Goal: Check status: Check status

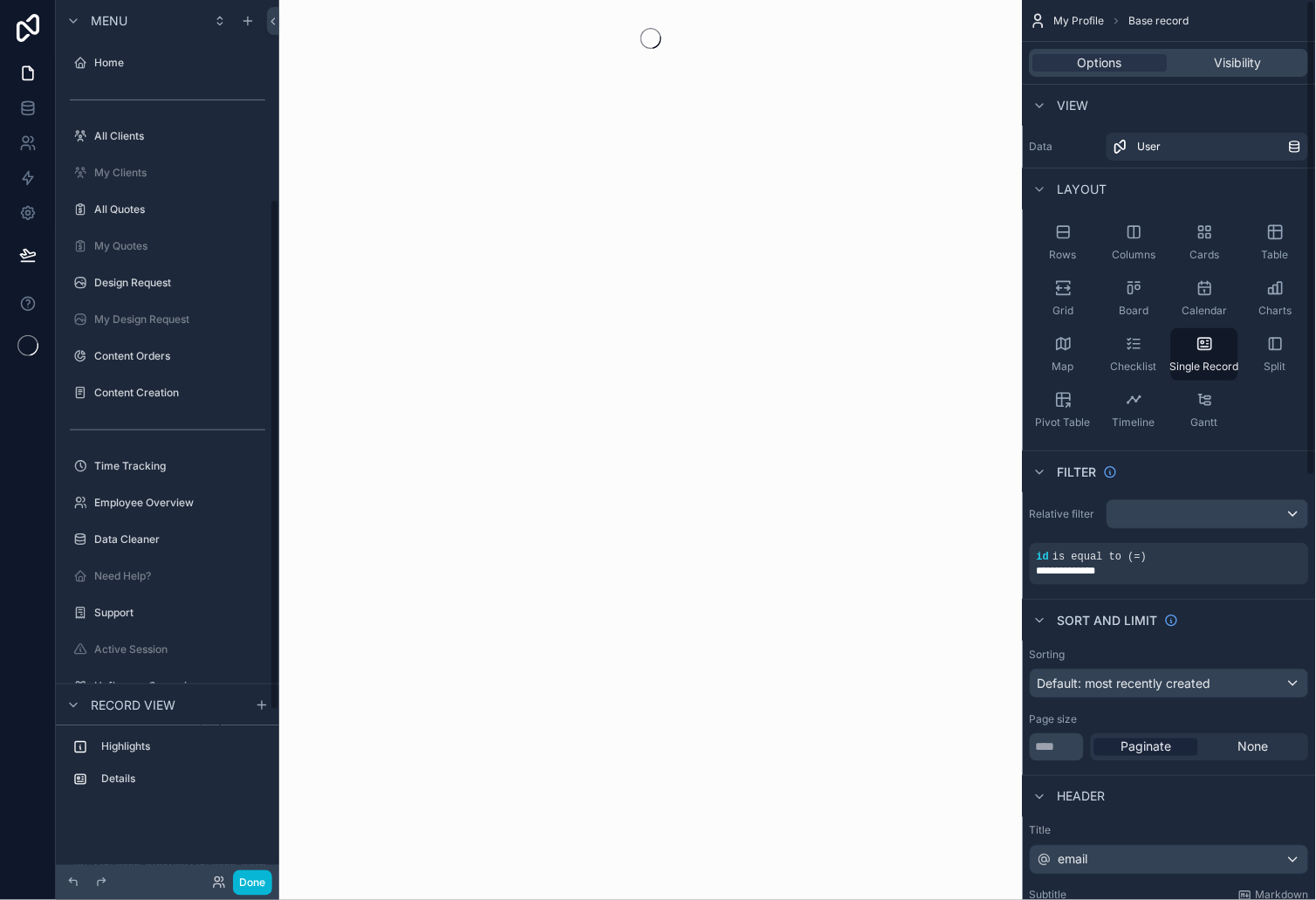
scroll to position [342, 0]
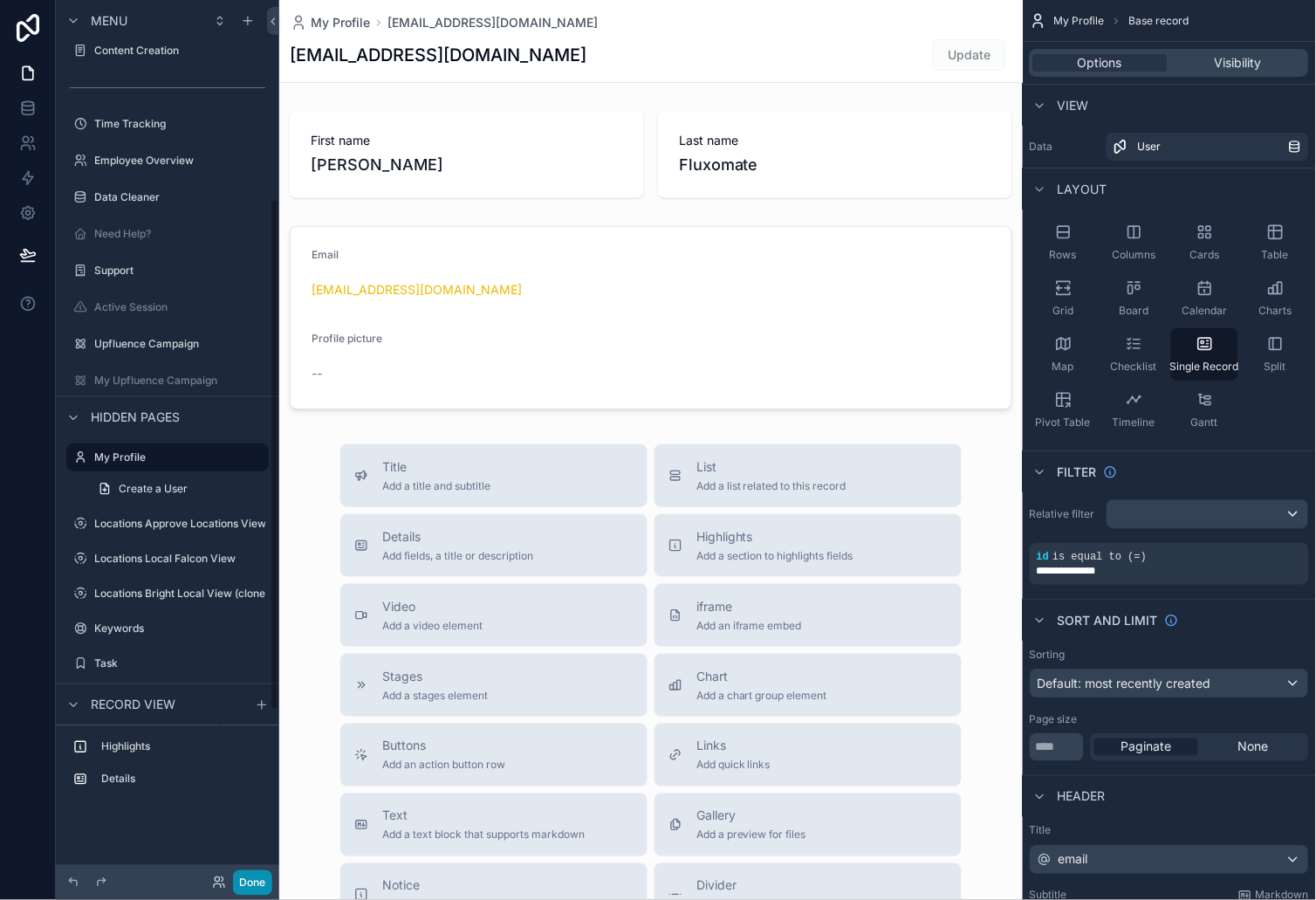
click at [257, 886] on button "Done" at bounding box center [252, 883] width 39 height 25
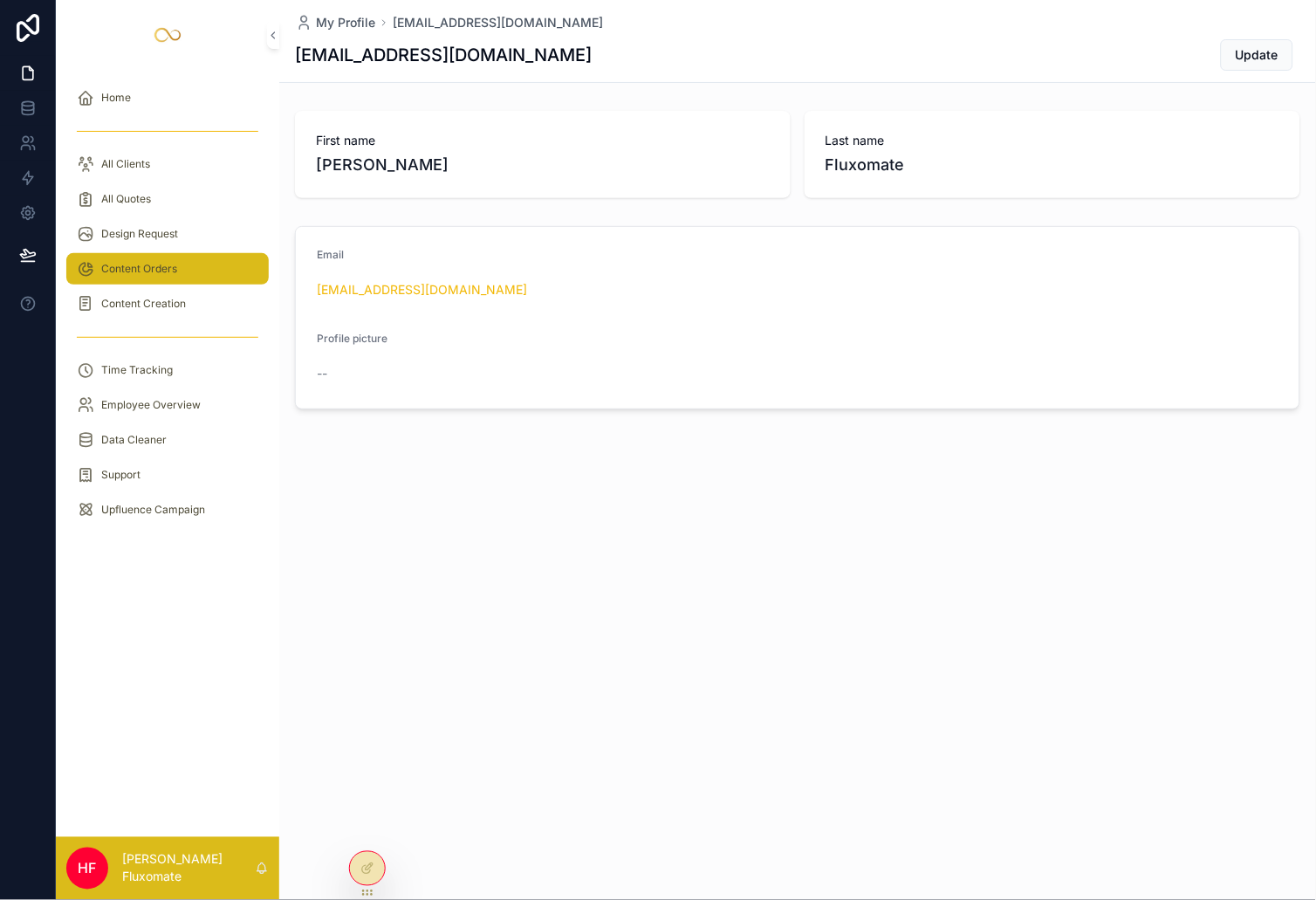
click at [198, 270] on div "Content Orders" at bounding box center [168, 268] width 181 height 28
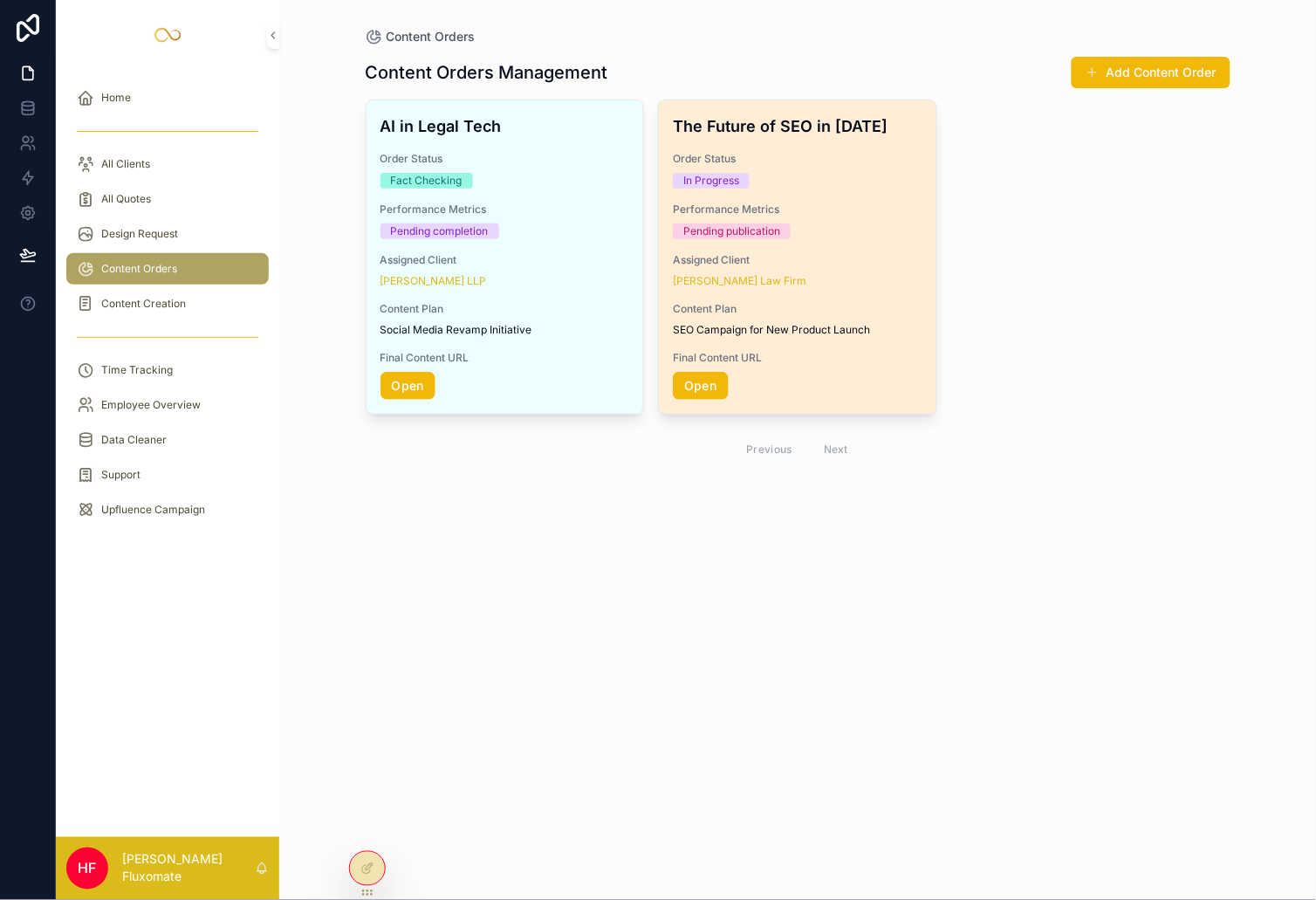
click at [808, 193] on div "The Future of SEO in [DATE] Order Status In Progress Performance Metrics Pendin…" at bounding box center [798, 256] width 277 height 313
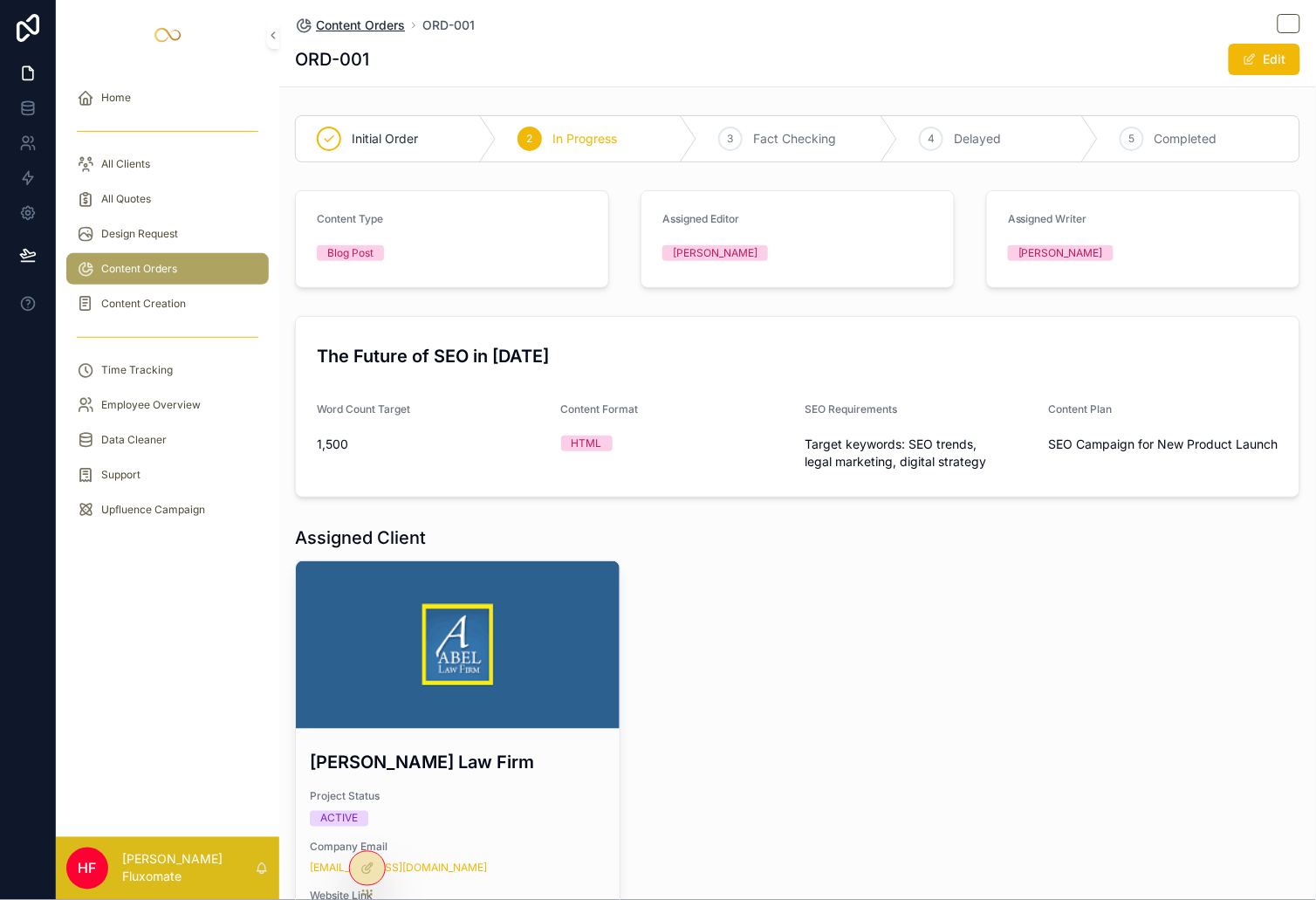
click at [367, 23] on span "Content Orders" at bounding box center [360, 25] width 89 height 17
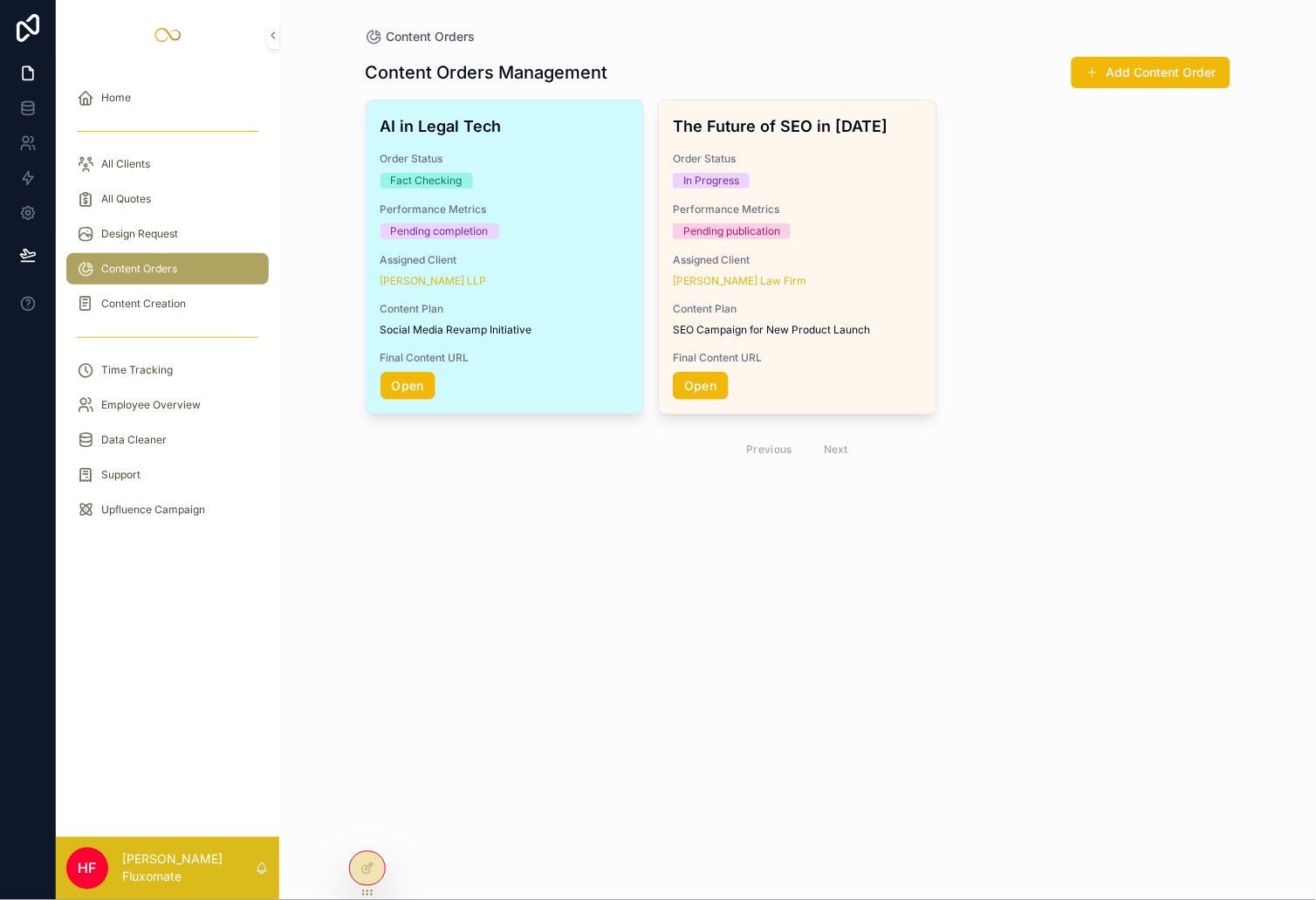
click at [628, 225] on div "Pending completion" at bounding box center [505, 231] width 250 height 15
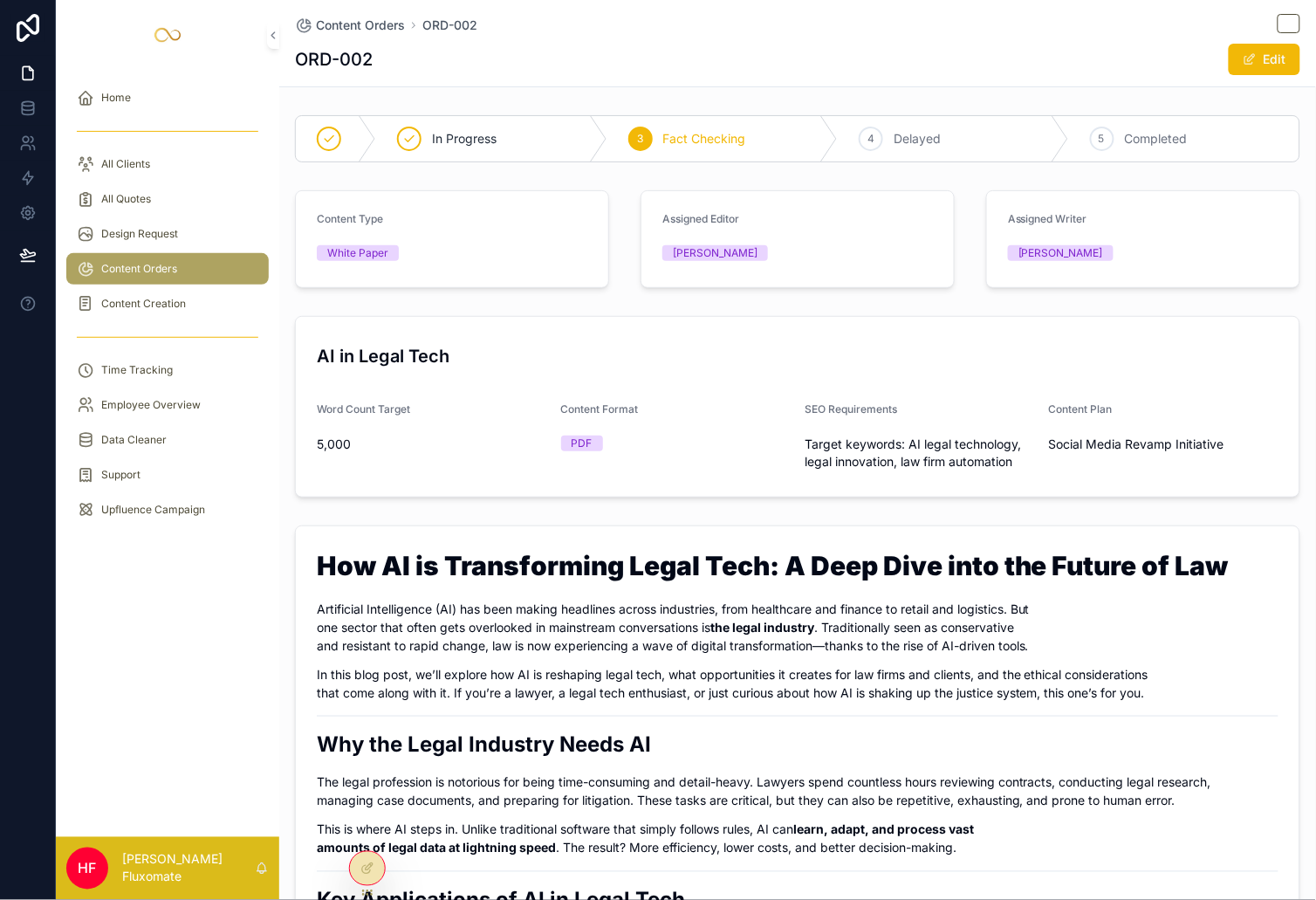
drag, startPoint x: 326, startPoint y: 23, endPoint x: 340, endPoint y: 25, distance: 14.1
click at [326, 23] on span "Content Orders" at bounding box center [360, 25] width 89 height 17
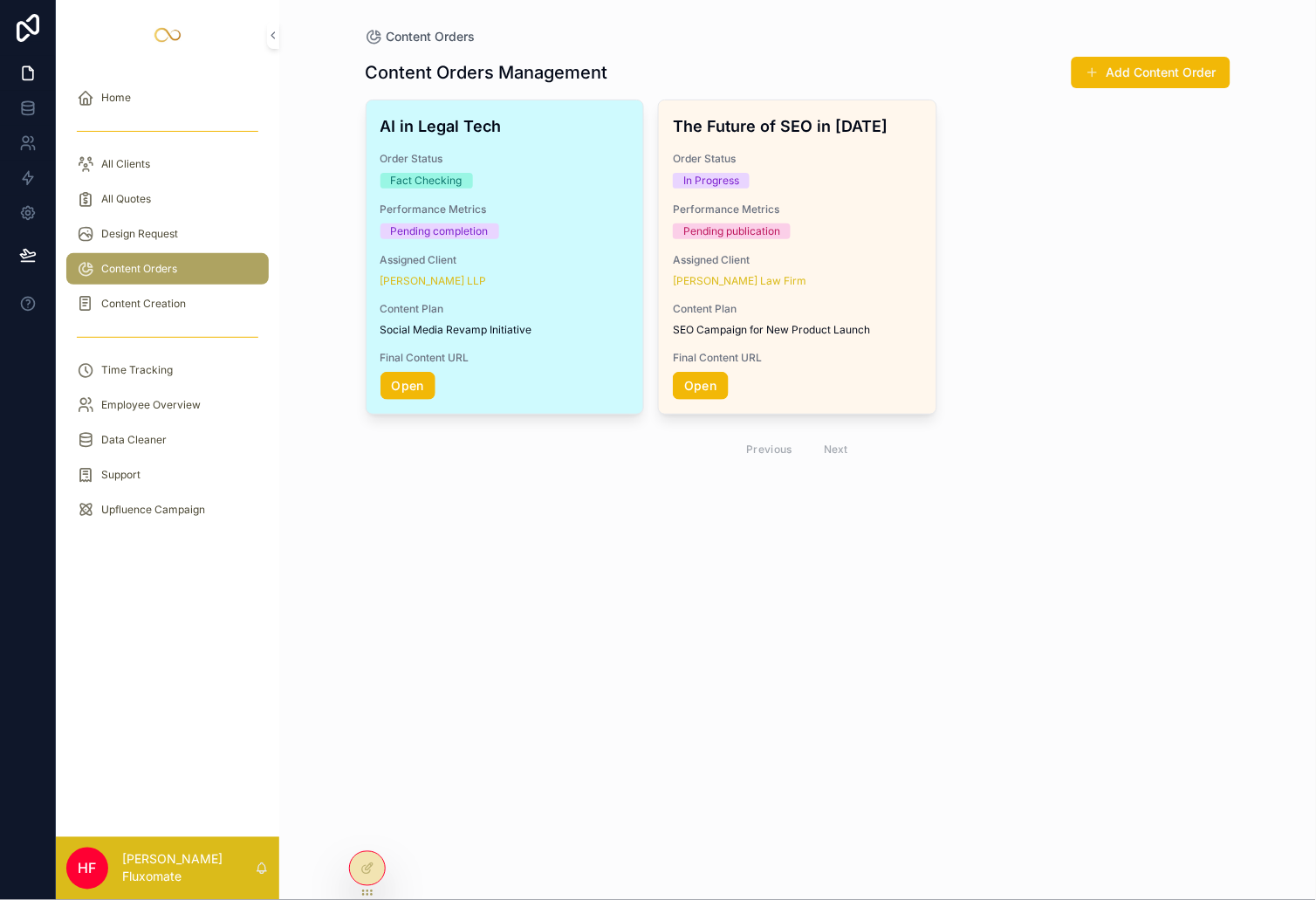
click at [436, 208] on span "Performance Metrics" at bounding box center [505, 209] width 250 height 13
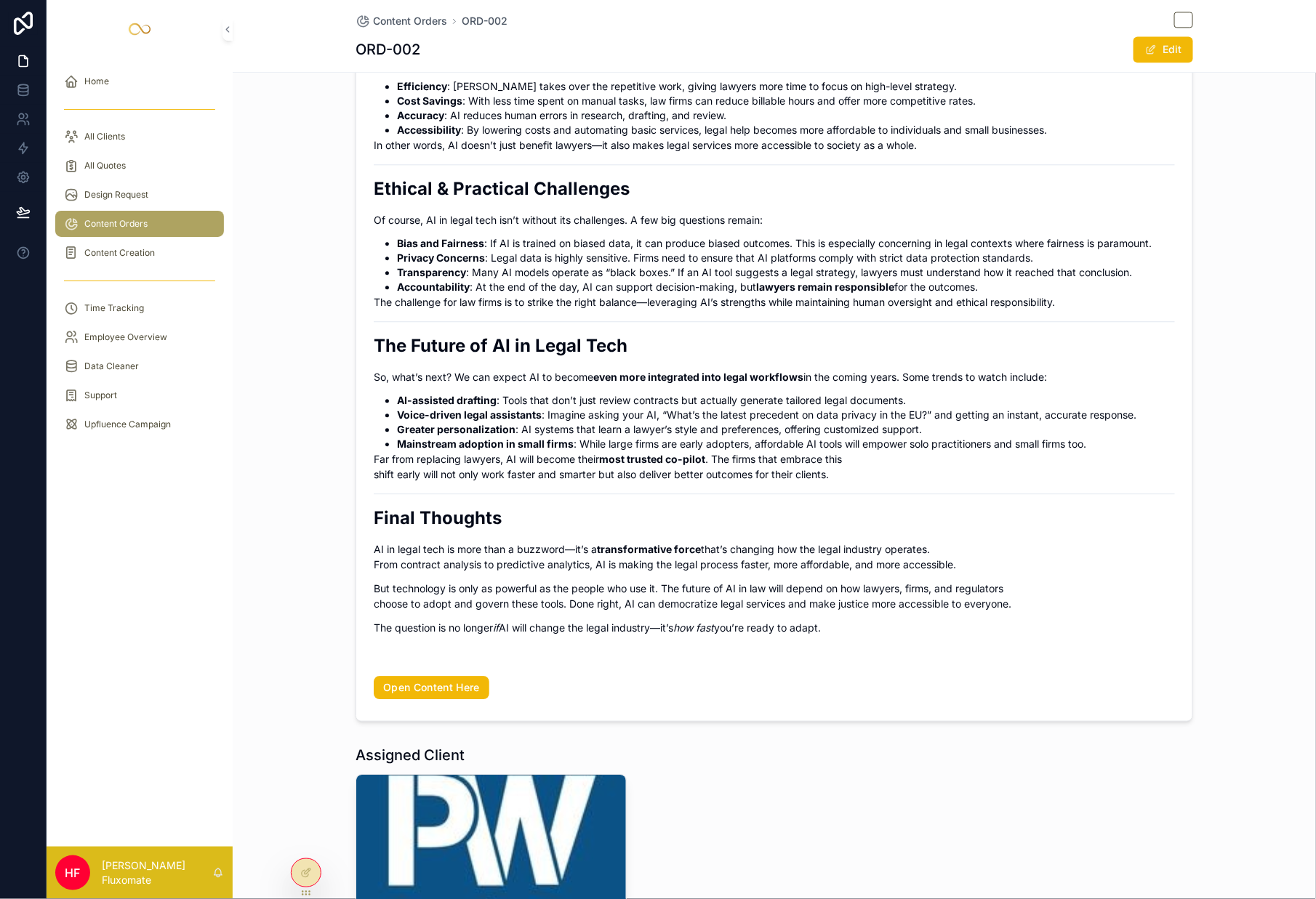
scroll to position [781, 0]
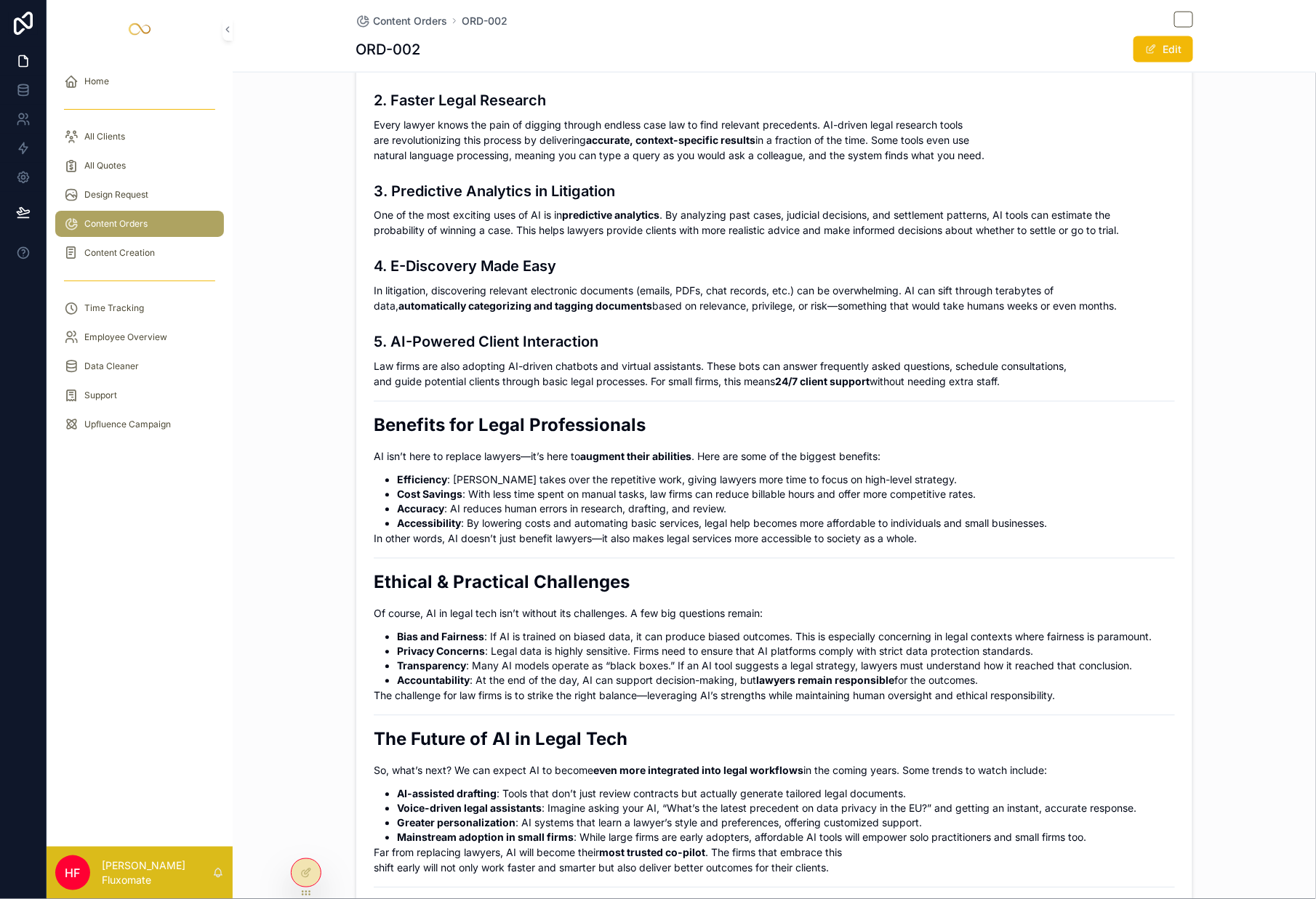
click at [129, 226] on span "Content Orders" at bounding box center [116, 224] width 63 height 11
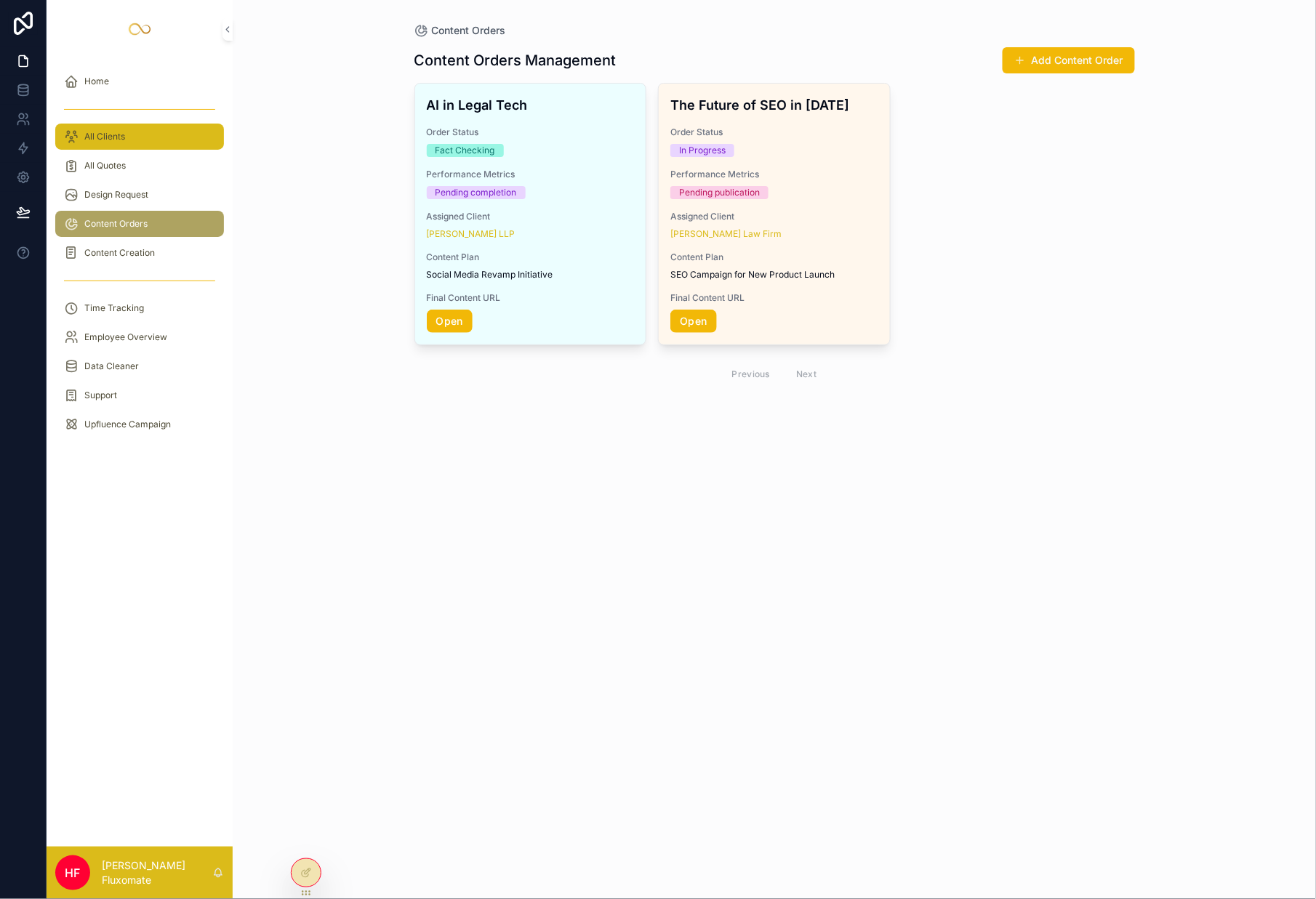
click at [120, 132] on span "All Clients" at bounding box center [104, 136] width 41 height 11
